Goal: Transaction & Acquisition: Obtain resource

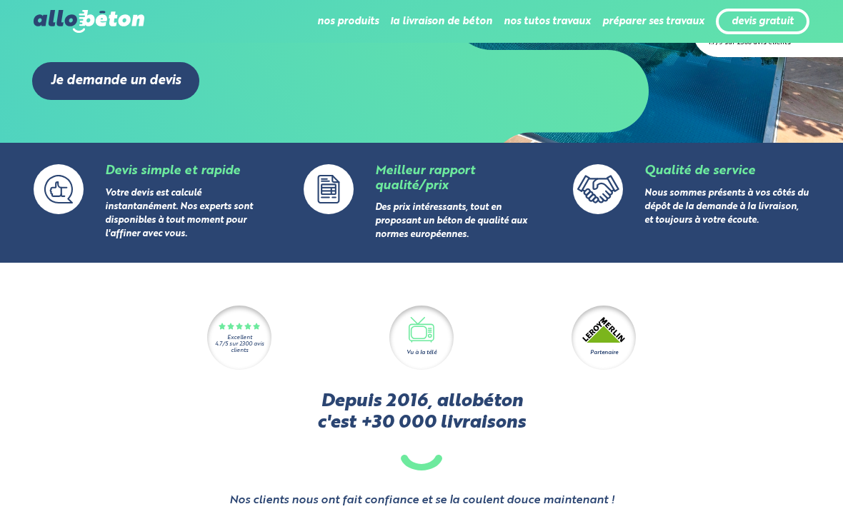
scroll to position [266, 0]
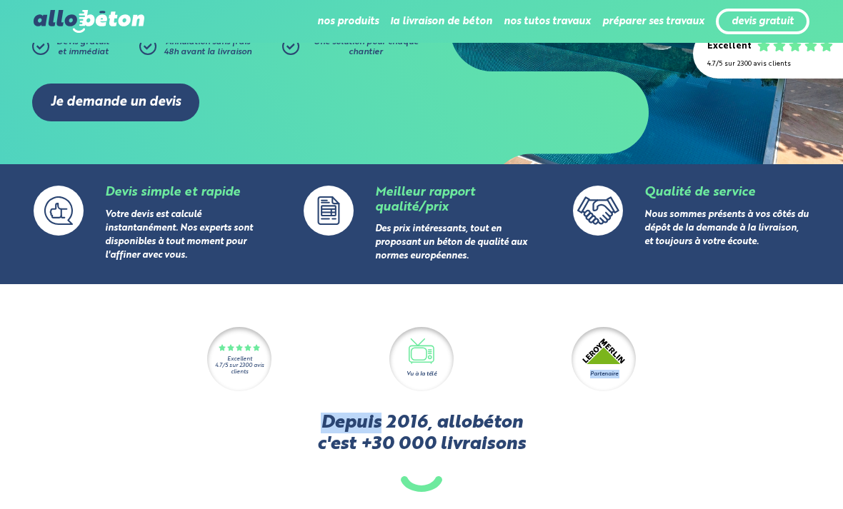
click at [669, 405] on div "Excellent 4.7/5 sur 2300 avis clients Vu à la télé Partenaire Depuis 2016, allo…" at bounding box center [422, 429] width 776 height 204
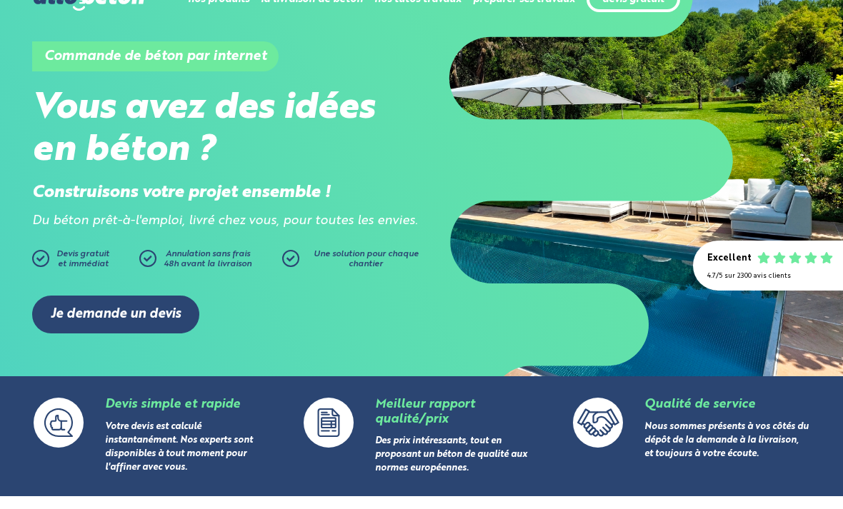
scroll to position [36, 0]
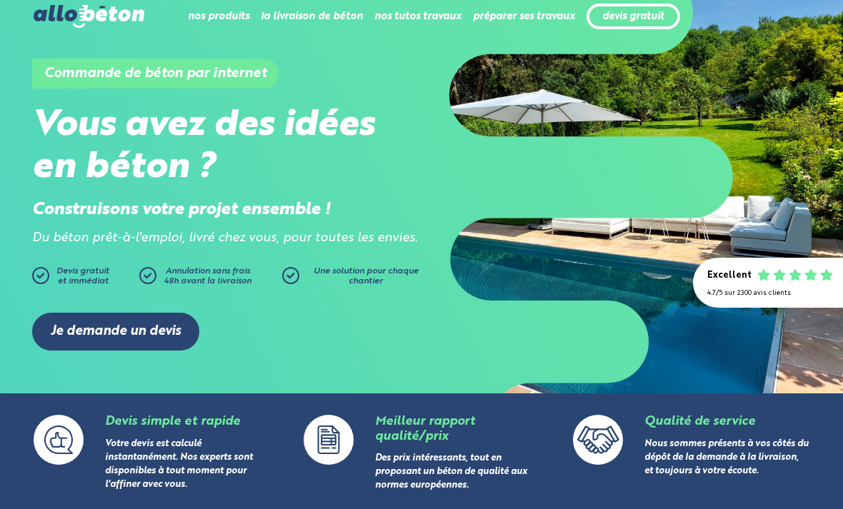
click at [636, 19] on link "devis gratuit" at bounding box center [633, 17] width 62 height 12
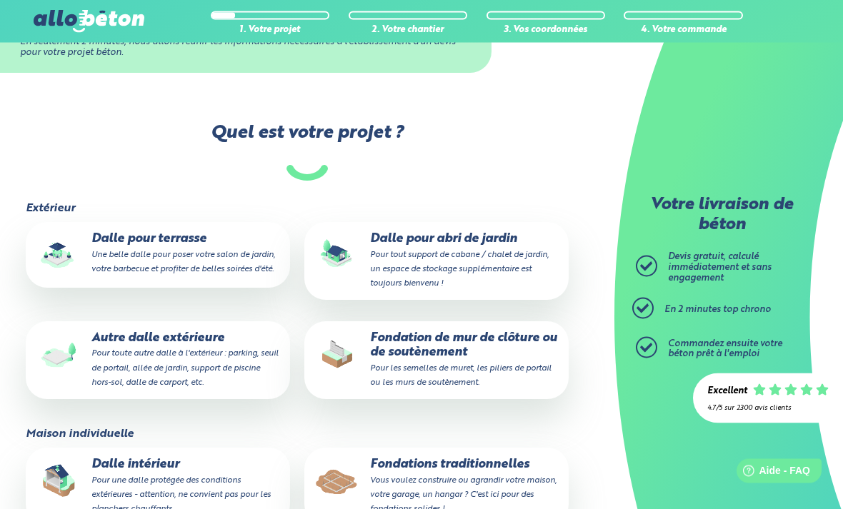
scroll to position [139, 0]
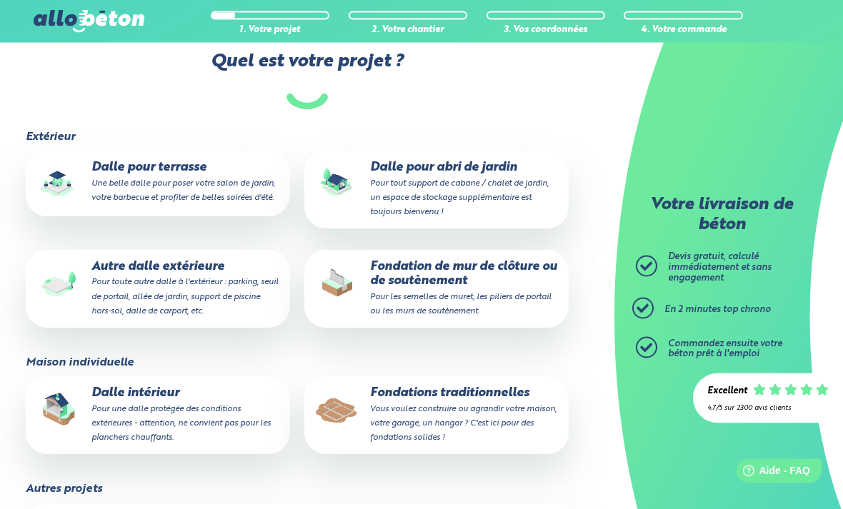
click at [181, 420] on small "Pour une dalle protégée des conditions extérieures - attention, ne convient pas…" at bounding box center [180, 424] width 179 height 37
click at [0, 0] on input "Dalle intérieur Pour une dalle protégée des conditions extérieures - attention,…" at bounding box center [0, 0] width 0 height 0
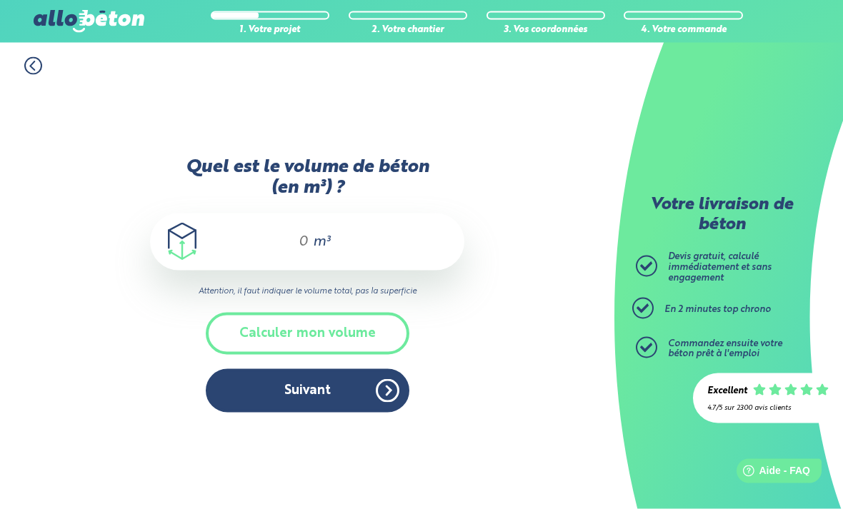
scroll to position [27, 0]
click at [332, 329] on button "Calculer mon volume" at bounding box center [308, 334] width 204 height 42
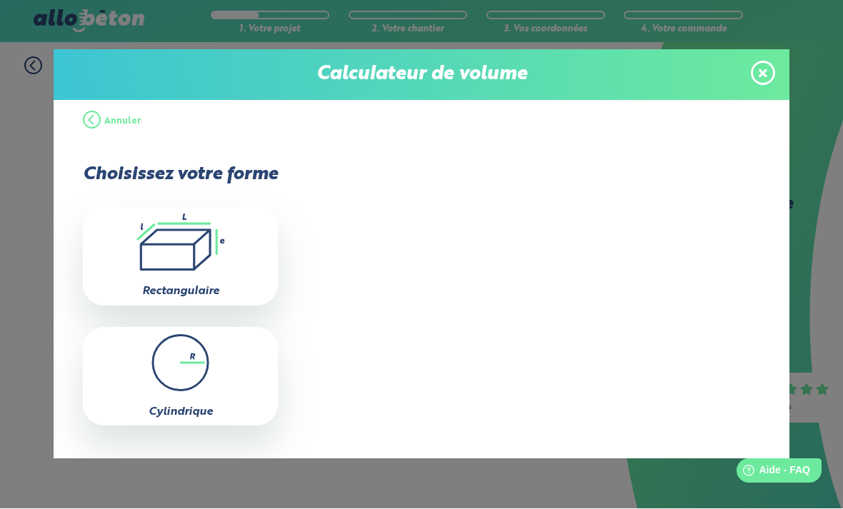
scroll to position [28, 0]
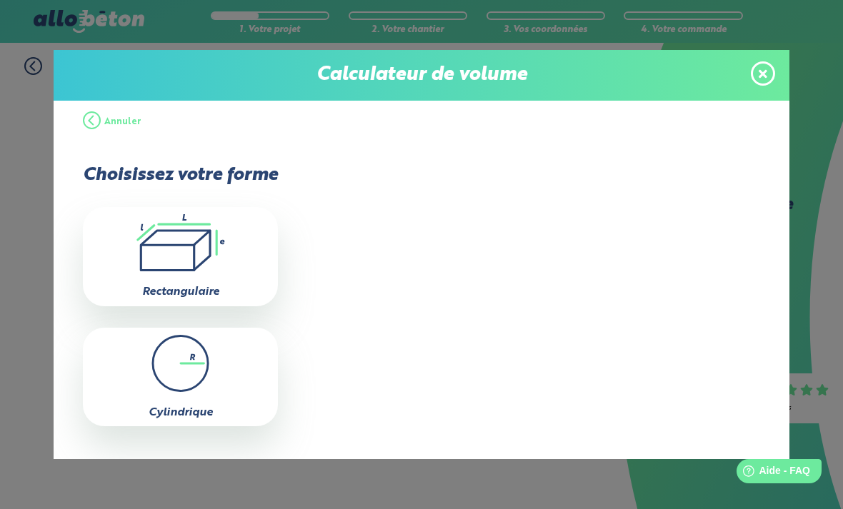
click at [205, 249] on icon ".icon-calc-rectanglea{fill:none;stroke-linecap:round;stroke-width:3px;stroke:#6…" at bounding box center [180, 242] width 181 height 57
type input "0"
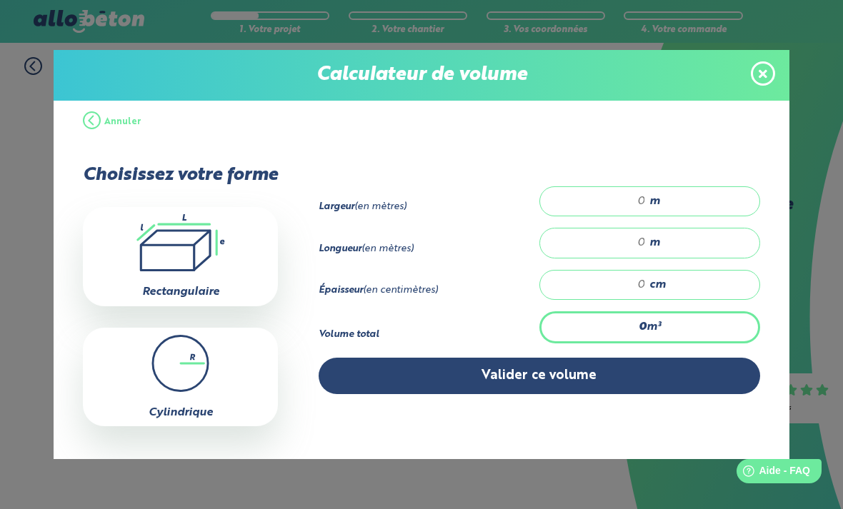
click at [646, 204] on input "number" at bounding box center [599, 201] width 91 height 14
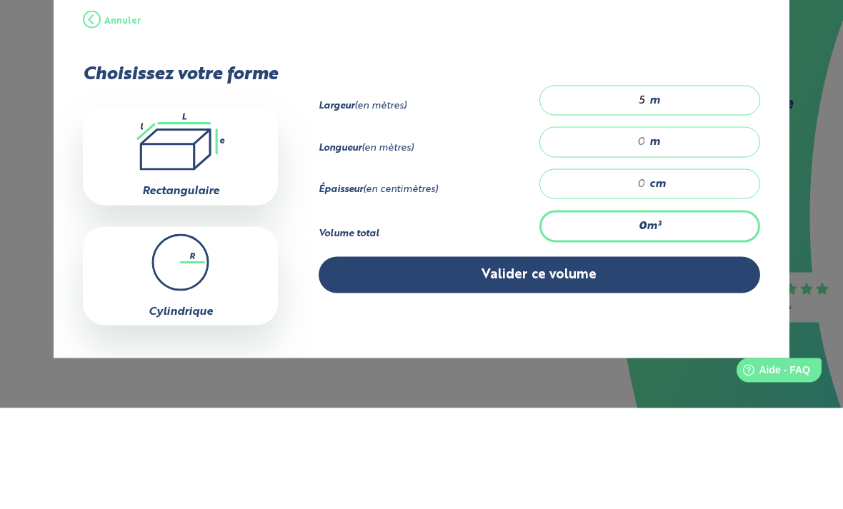
type input "5"
click at [646, 236] on input "number" at bounding box center [599, 243] width 91 height 14
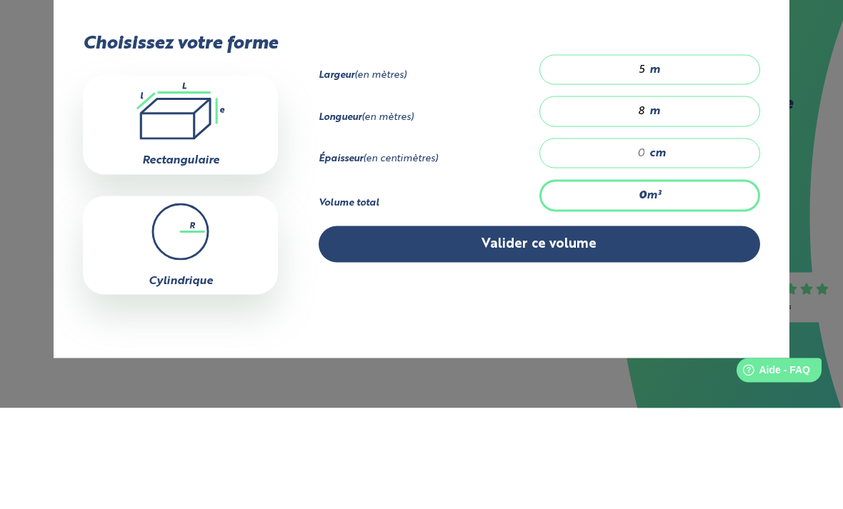
scroll to position [30, 0]
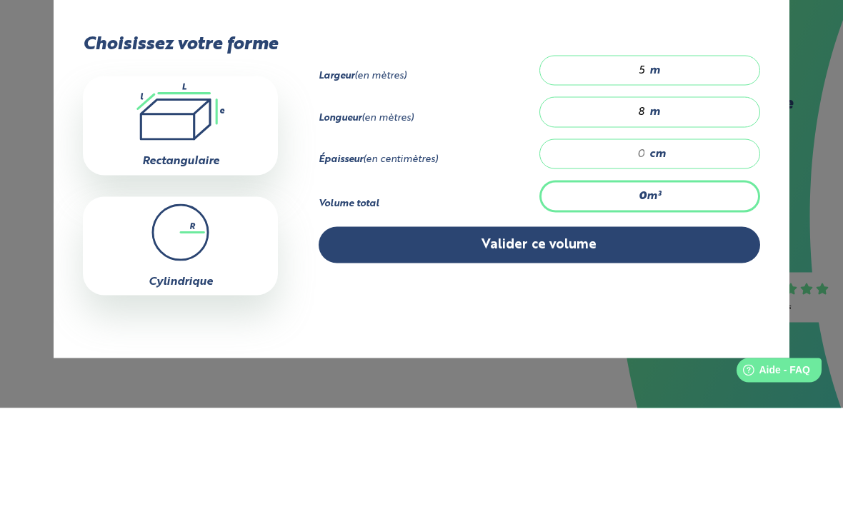
type input "8"
click at [646, 248] on input "number" at bounding box center [599, 255] width 91 height 14
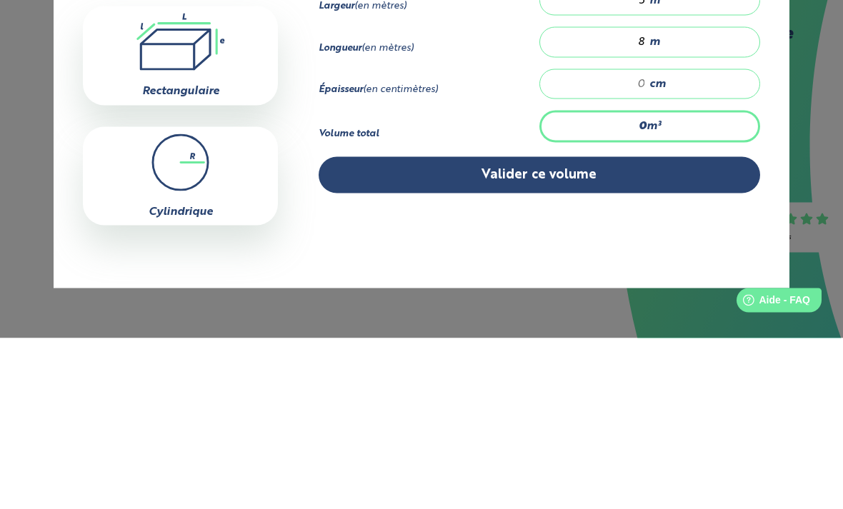
type input "0.4"
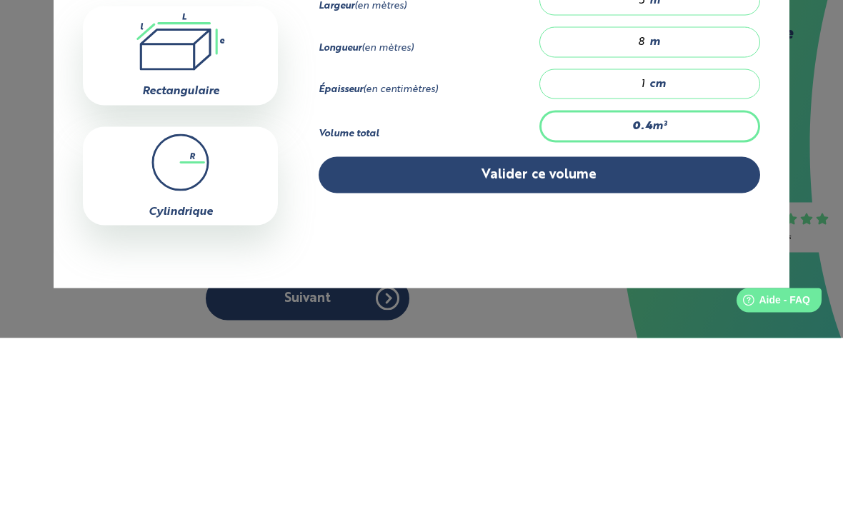
type input "14"
type input "5.6"
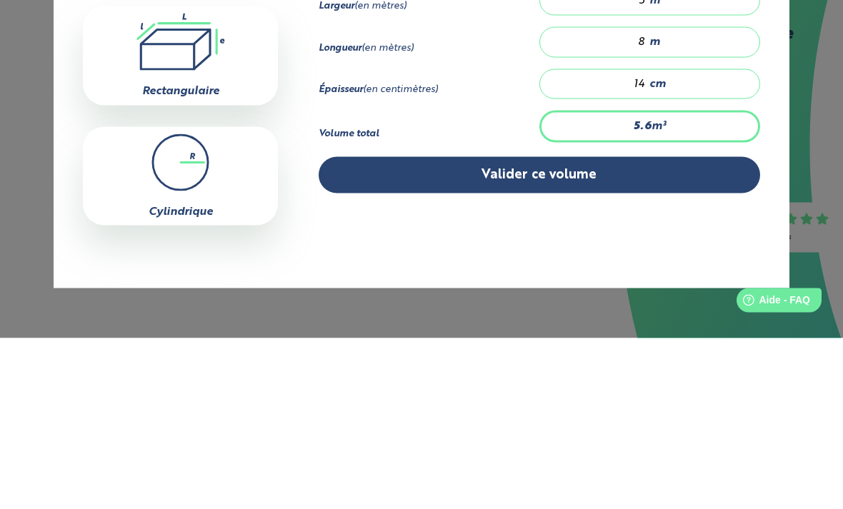
type input "1"
type input "0.4"
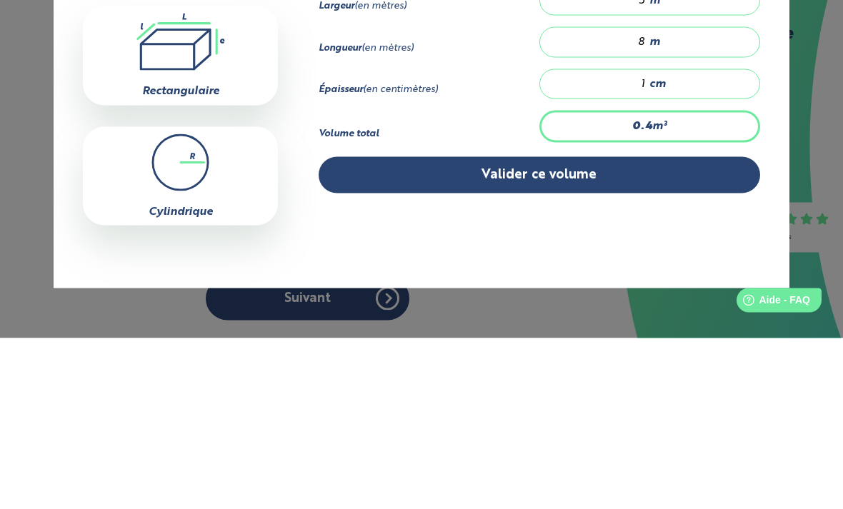
type input "11"
type input "4.4"
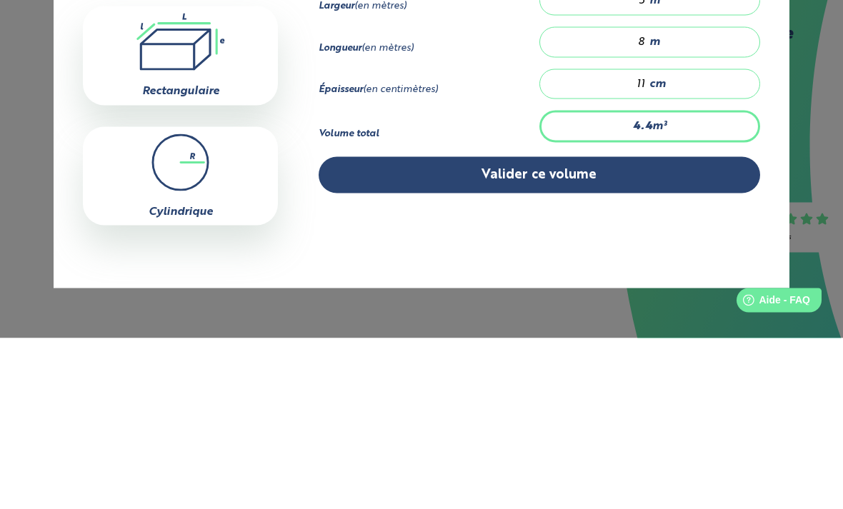
type input "113"
type input "45.2"
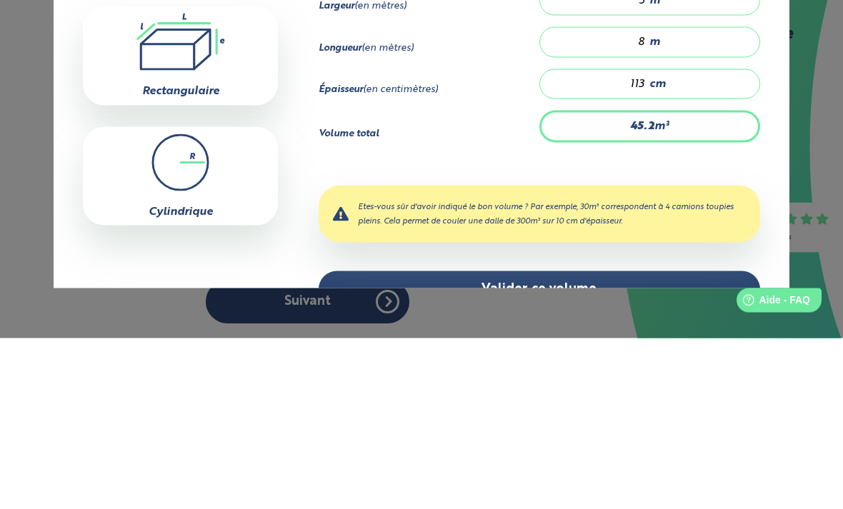
type input "11"
type input "4.4"
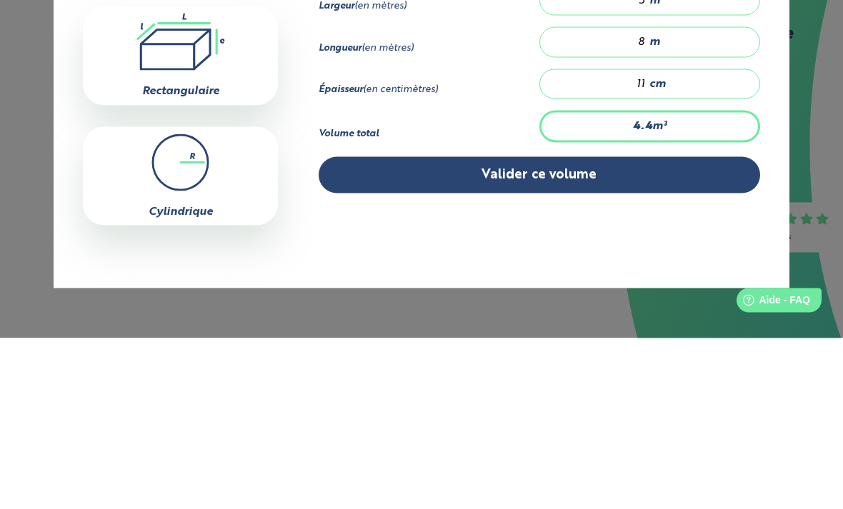
type input "1"
type input "0.4"
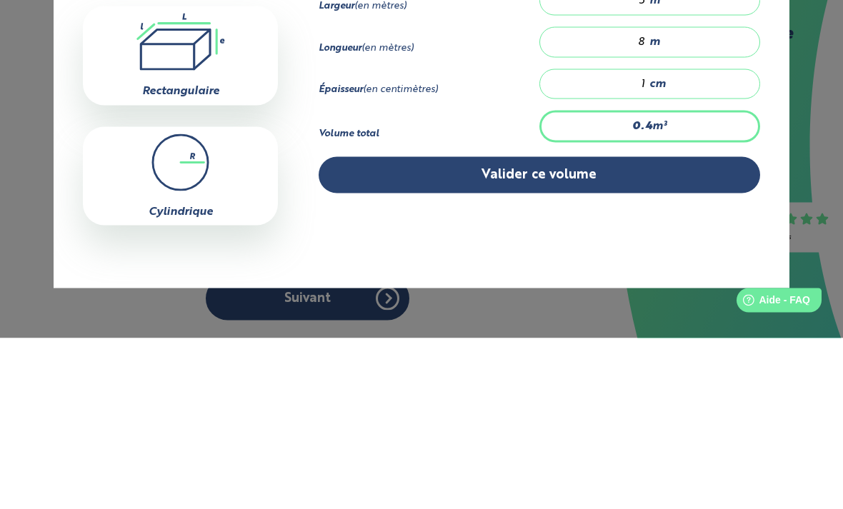
type input "13"
type input "5.2"
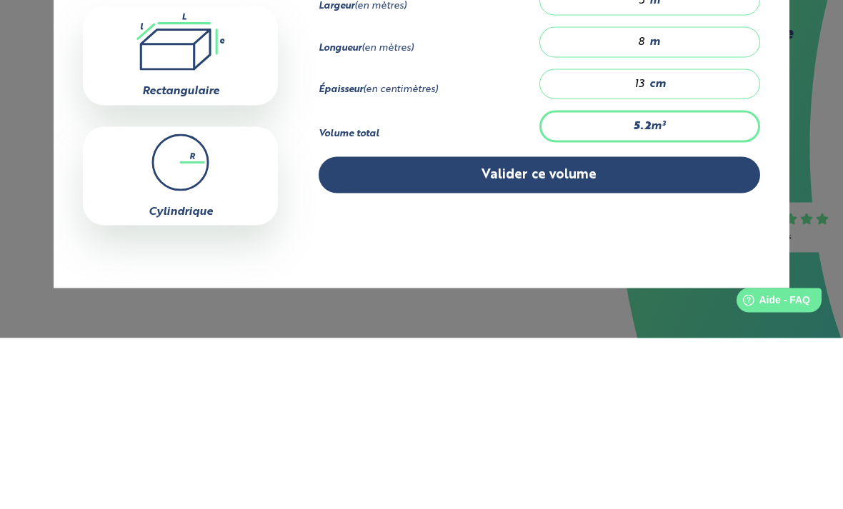
type input "13"
click at [590, 328] on button "Valider ce volume" at bounding box center [539, 346] width 441 height 36
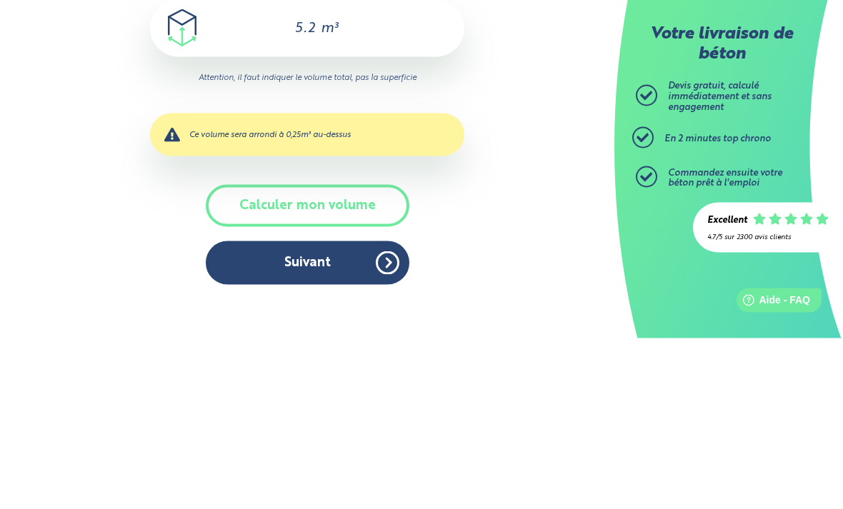
scroll to position [46, 0]
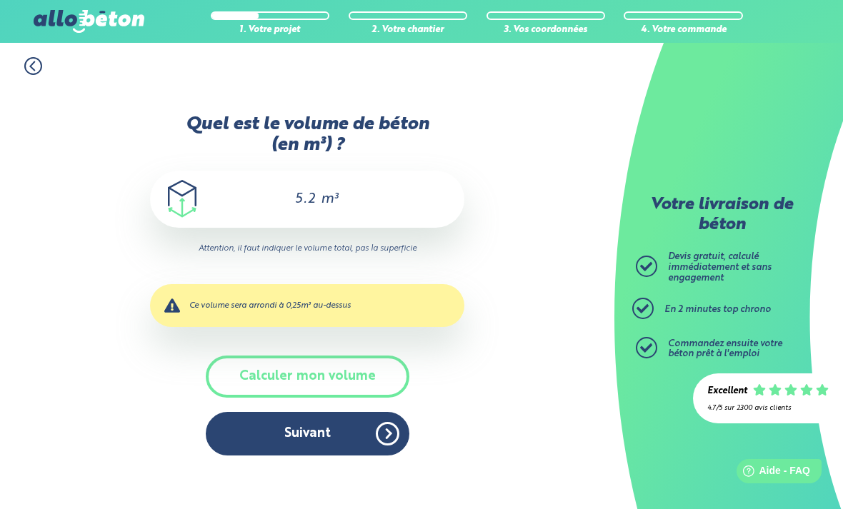
click at [326, 412] on button "Suivant" at bounding box center [308, 434] width 204 height 44
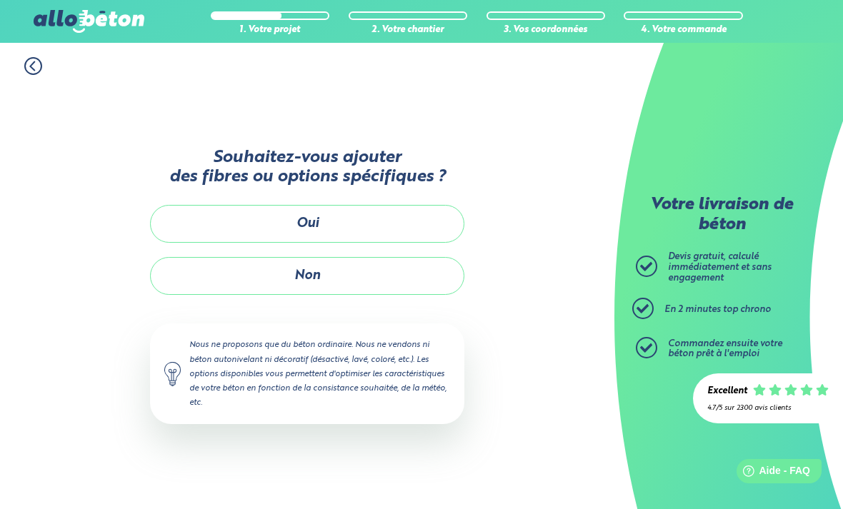
click at [403, 257] on button "Non" at bounding box center [307, 276] width 314 height 38
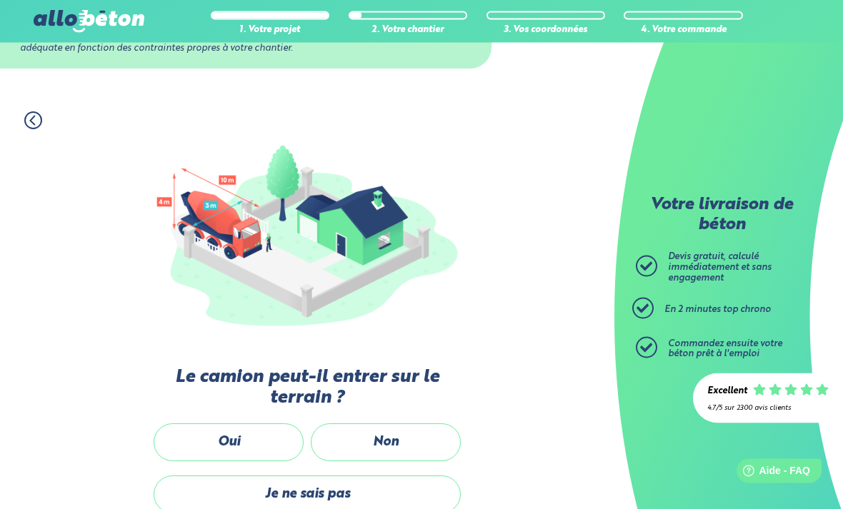
scroll to position [72, 0]
click at [401, 434] on label "Non" at bounding box center [386, 443] width 150 height 38
click at [0, 0] on input "Non" at bounding box center [0, 0] width 0 height 0
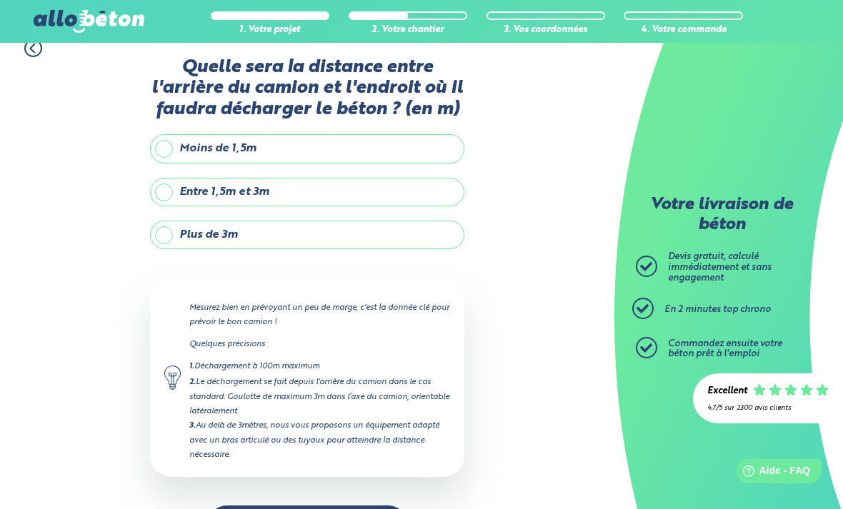
scroll to position [11, 0]
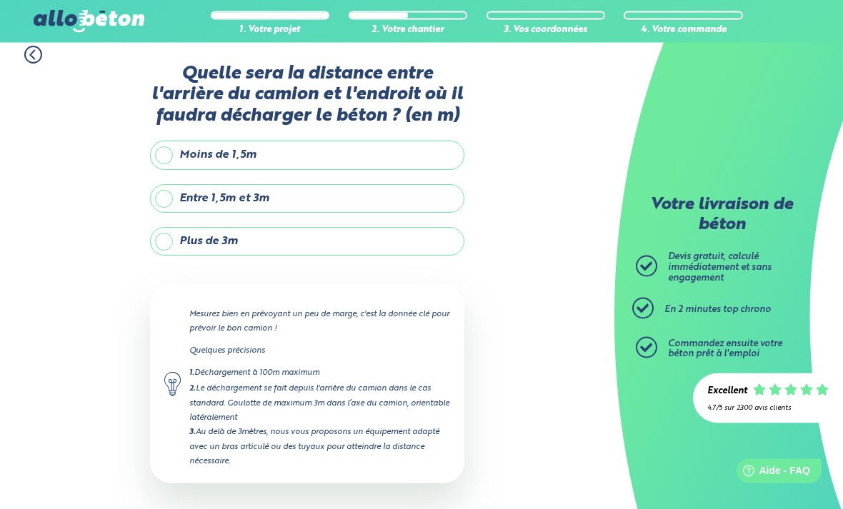
click at [161, 241] on label "Plus de 3m" at bounding box center [307, 242] width 314 height 29
click at [0, 0] on input "Plus de 3m" at bounding box center [0, 0] width 0 height 0
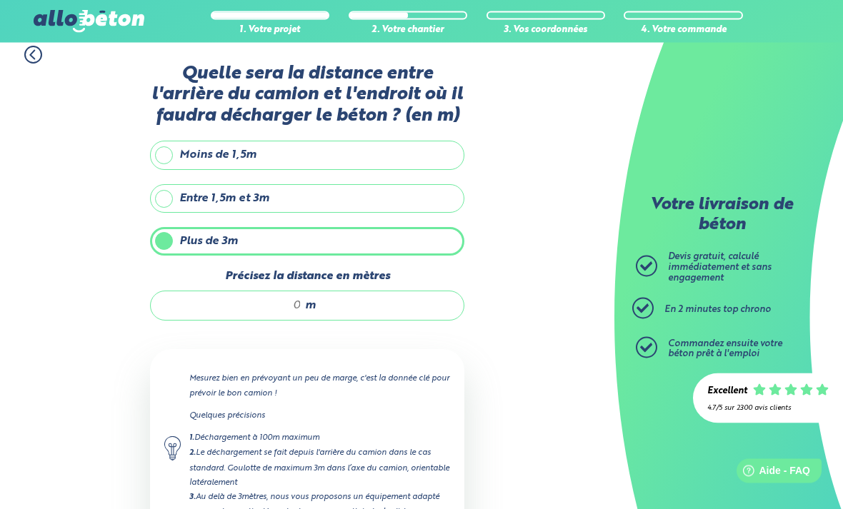
scroll to position [11, 0]
click at [288, 312] on input "Précisez la distance en mètres" at bounding box center [233, 306] width 136 height 14
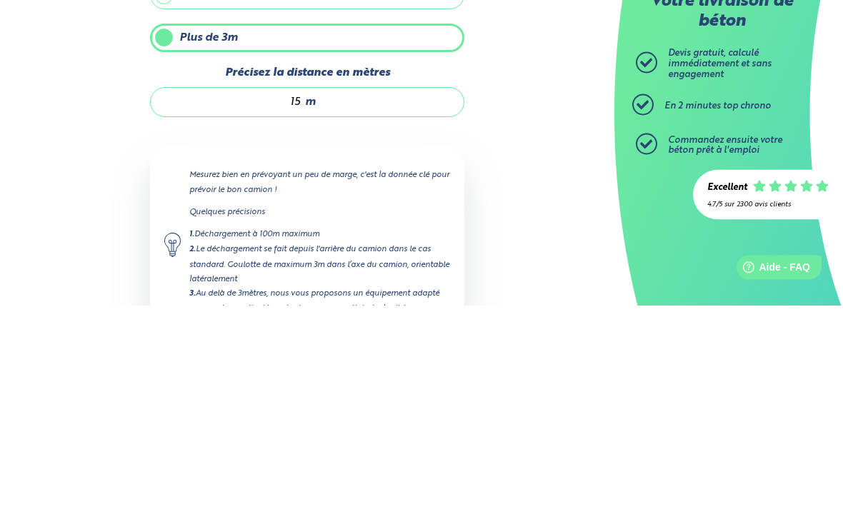
type input "15"
click at [569, 172] on div "1. Votre projet 2. Votre chantier 3. Vos coordonnées 4. Votre commande Quelle s…" at bounding box center [307, 334] width 614 height 604
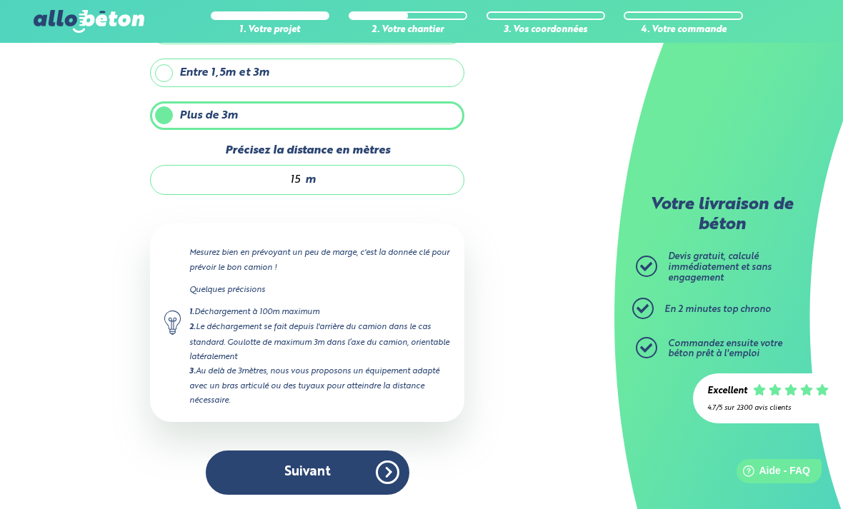
click at [344, 471] on button "Suivant" at bounding box center [308, 473] width 204 height 44
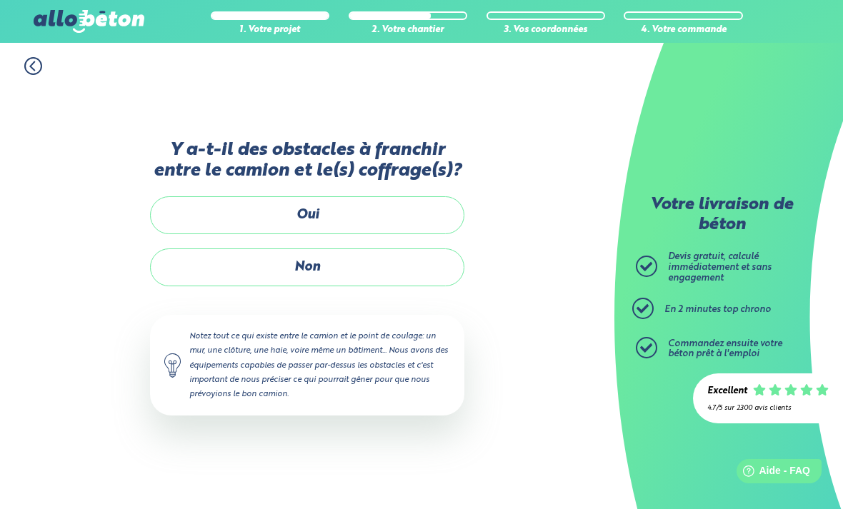
click at [399, 203] on label "Oui" at bounding box center [307, 215] width 314 height 38
click at [0, 0] on input "Oui" at bounding box center [0, 0] width 0 height 0
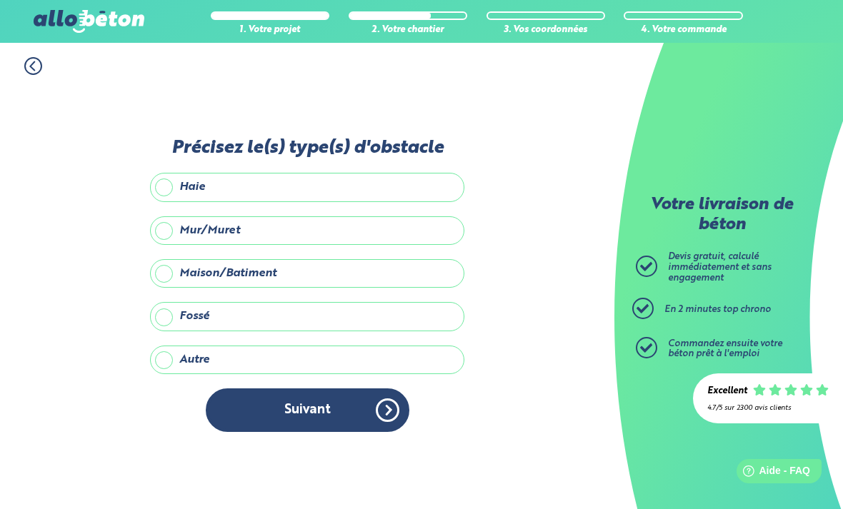
click at [366, 216] on label "Mur/Muret" at bounding box center [307, 230] width 314 height 29
click at [0, 0] on input "Mur/Muret" at bounding box center [0, 0] width 0 height 0
click at [324, 389] on button "Suivant" at bounding box center [308, 411] width 204 height 44
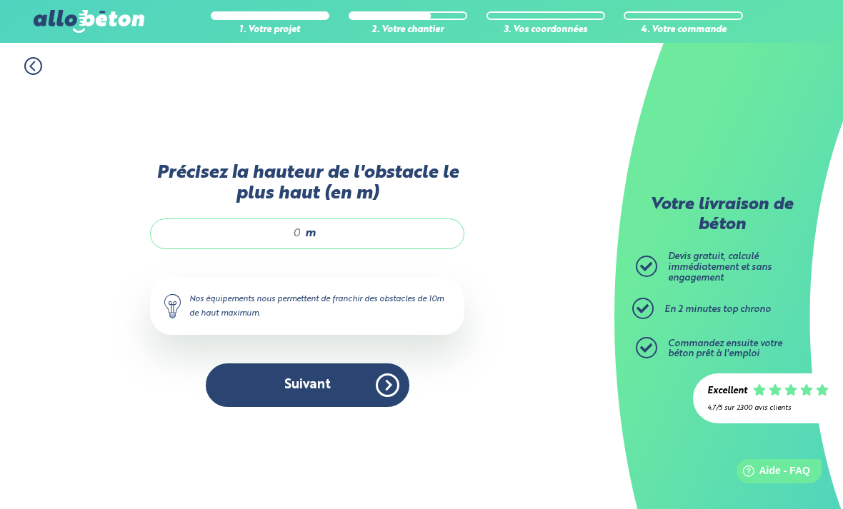
click at [297, 226] on input "Précisez la hauteur de l'obstacle le plus haut (en m)" at bounding box center [233, 233] width 136 height 14
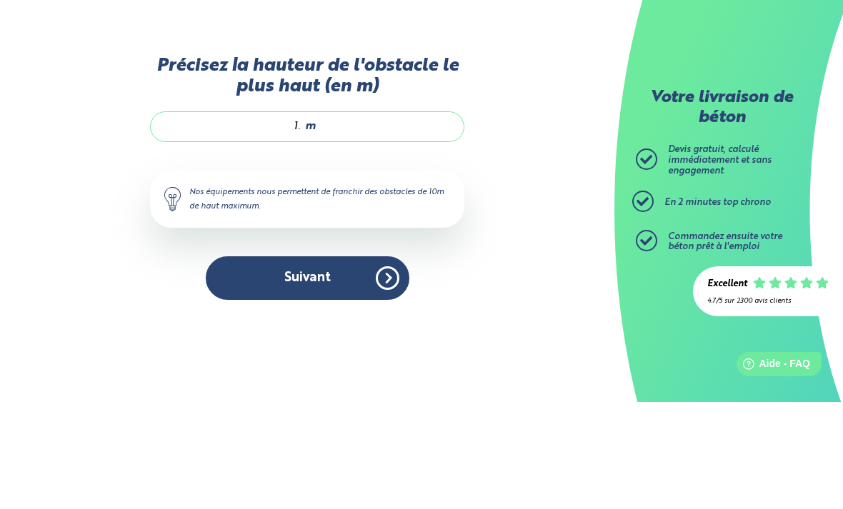
type input "1.5"
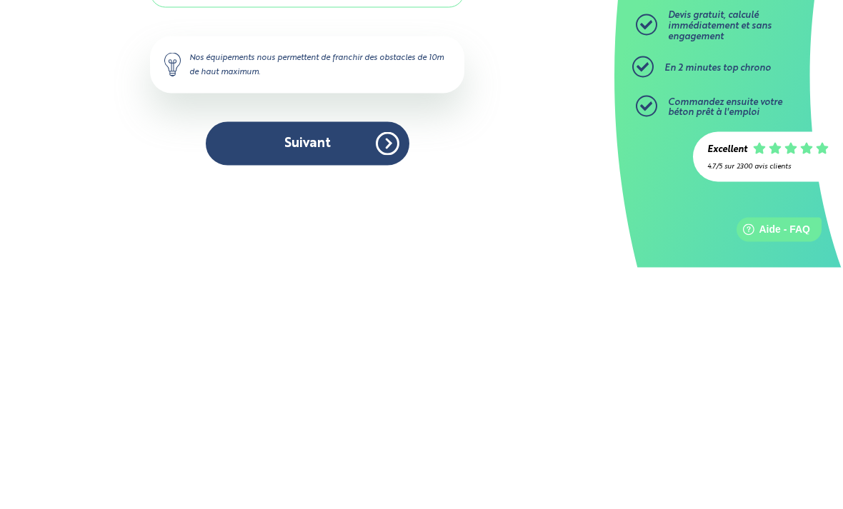
click at [319, 364] on button "Suivant" at bounding box center [308, 386] width 204 height 44
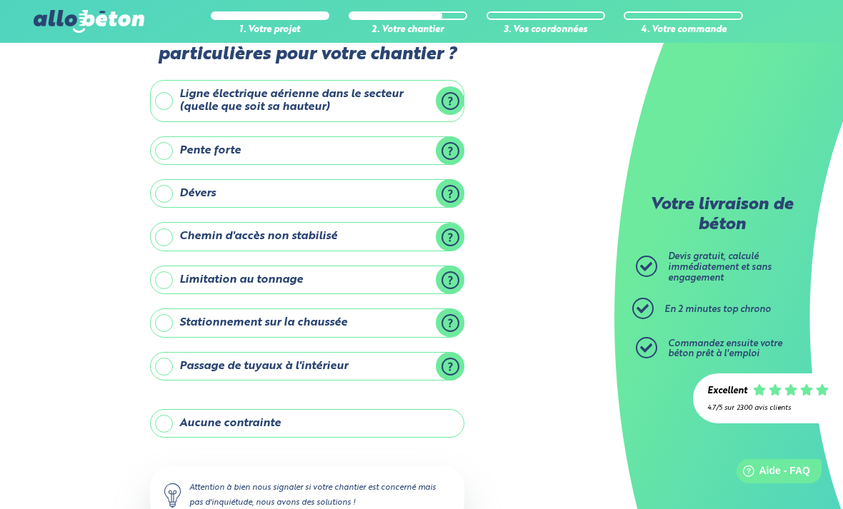
scroll to position [51, 0]
click at [163, 321] on label "Stationnement sur la chaussée" at bounding box center [307, 323] width 314 height 29
click at [0, 0] on input "Stationnement sur la chaussée" at bounding box center [0, 0] width 0 height 0
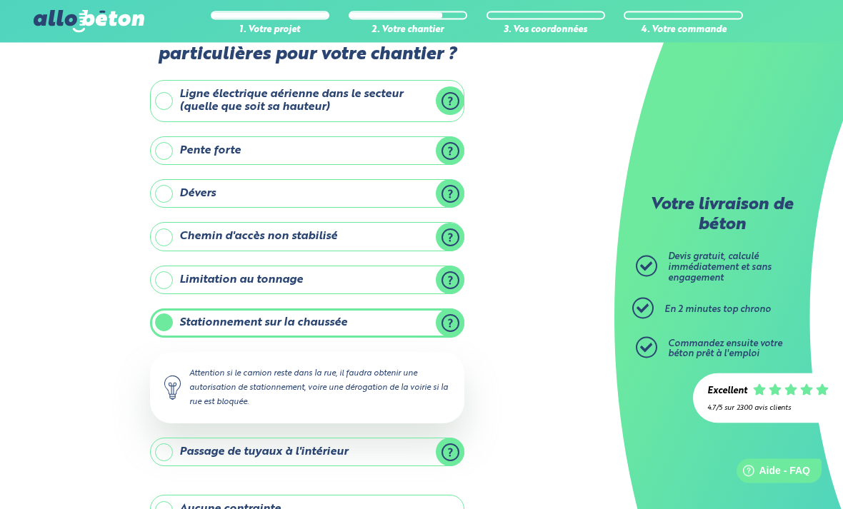
scroll to position [51, 0]
click at [162, 317] on label "Stationnement sur la chaussée" at bounding box center [307, 323] width 314 height 29
click at [0, 0] on input "Stationnement sur la chaussée" at bounding box center [0, 0] width 0 height 0
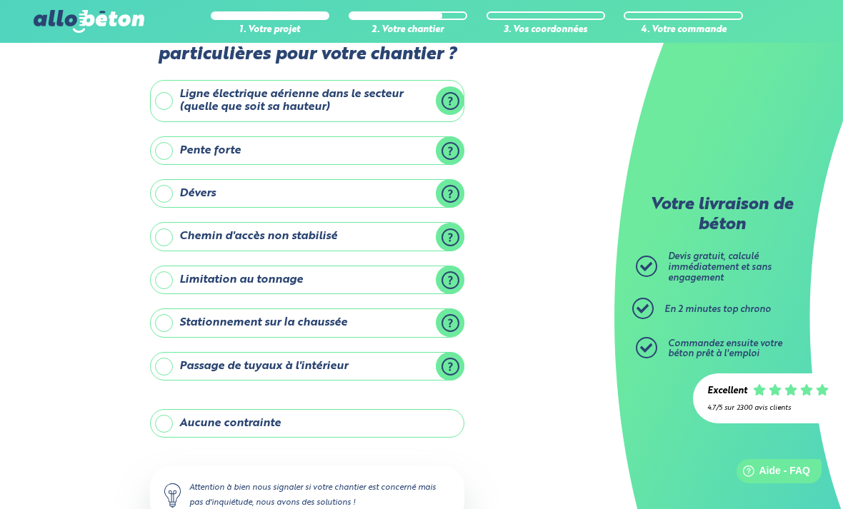
click at [161, 423] on label "Aucune contrainte" at bounding box center [307, 423] width 314 height 29
click at [0, 0] on input "Aucune contrainte" at bounding box center [0, 0] width 0 height 0
click at [159, 425] on label "Aucune contrainte" at bounding box center [307, 423] width 314 height 29
click at [0, 0] on input "Aucune contrainte" at bounding box center [0, 0] width 0 height 0
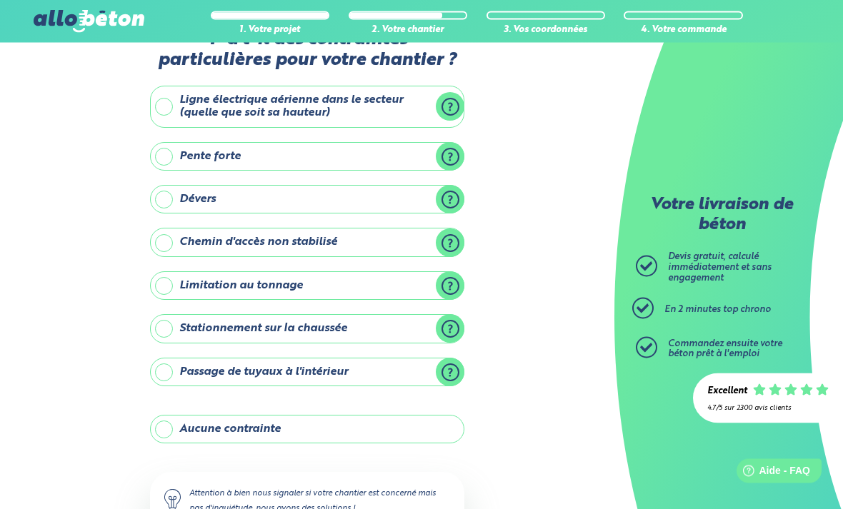
scroll to position [46, 0]
click at [164, 363] on label "Passage de tuyaux à l'intérieur" at bounding box center [307, 372] width 314 height 29
click at [0, 0] on input "Passage de tuyaux à l'intérieur" at bounding box center [0, 0] width 0 height 0
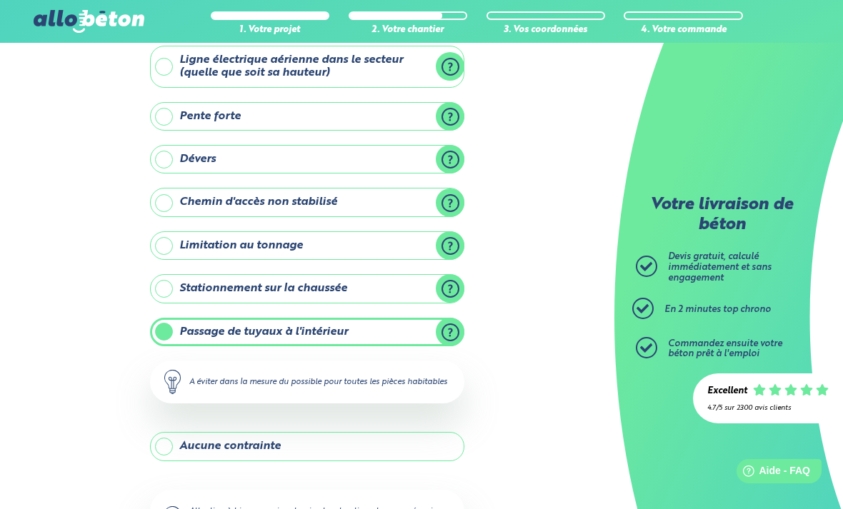
scroll to position [175, 0]
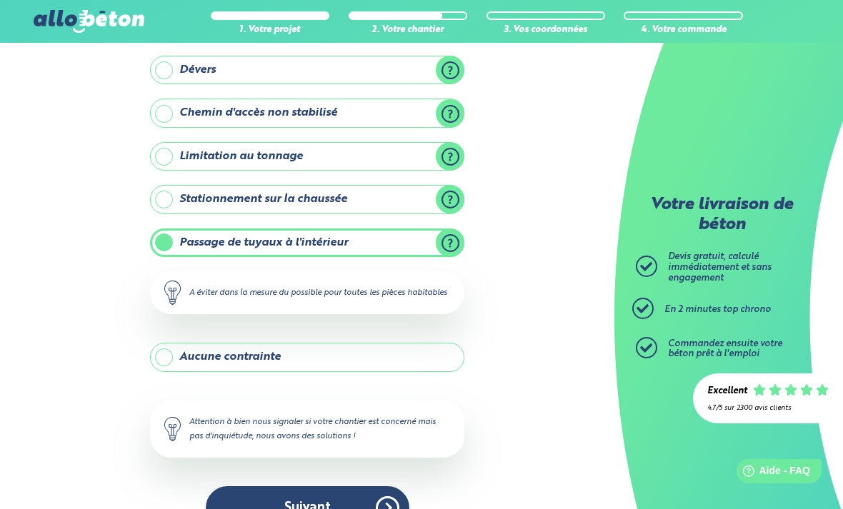
click at [315, 509] on button "Suivant" at bounding box center [308, 508] width 204 height 44
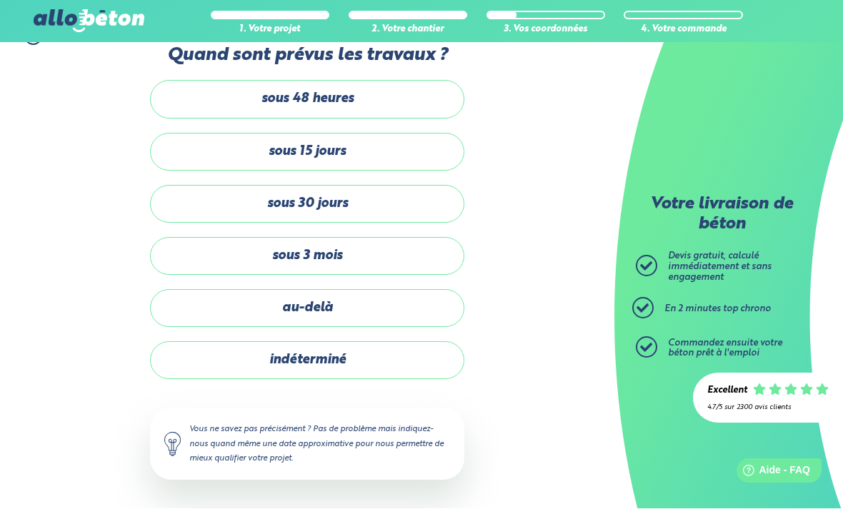
scroll to position [46, 0]
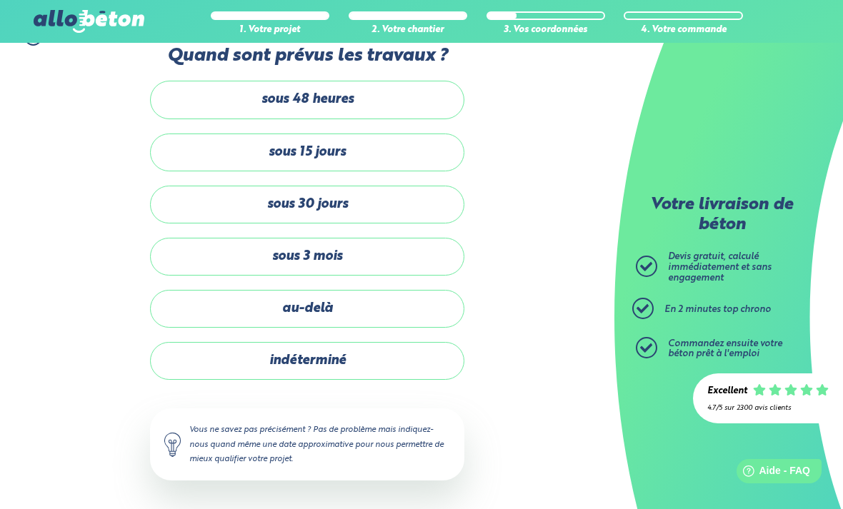
click at [411, 203] on label "sous 30 jours" at bounding box center [307, 205] width 314 height 38
click at [0, 0] on input "sous 30 jours" at bounding box center [0, 0] width 0 height 0
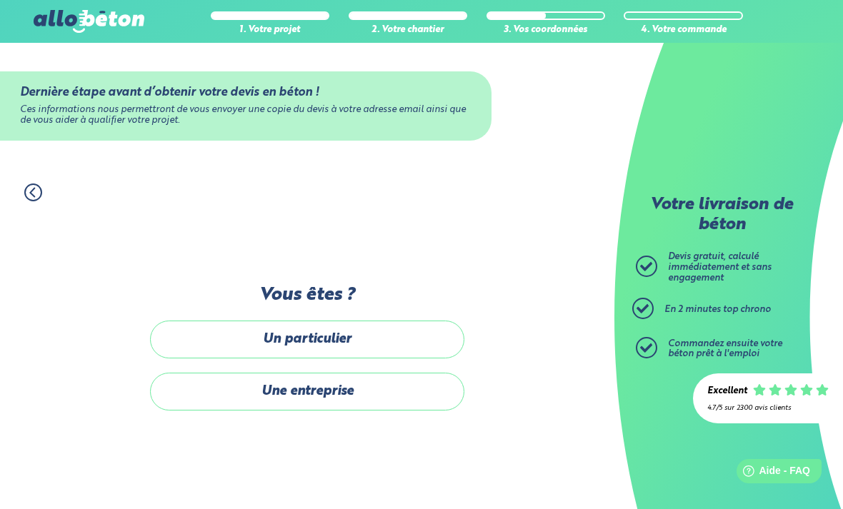
click at [403, 321] on label "Un particulier" at bounding box center [307, 340] width 314 height 38
click at [0, 0] on input "Un particulier" at bounding box center [0, 0] width 0 height 0
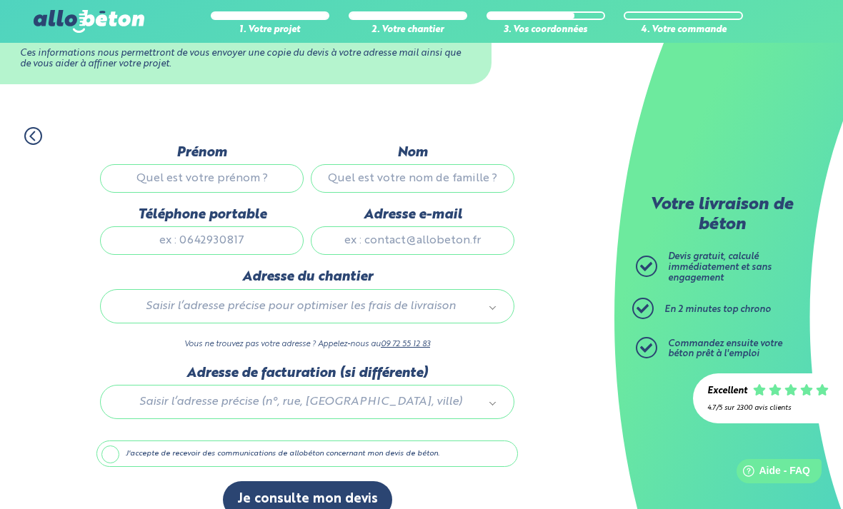
scroll to position [86, 0]
